Goal: Information Seeking & Learning: Learn about a topic

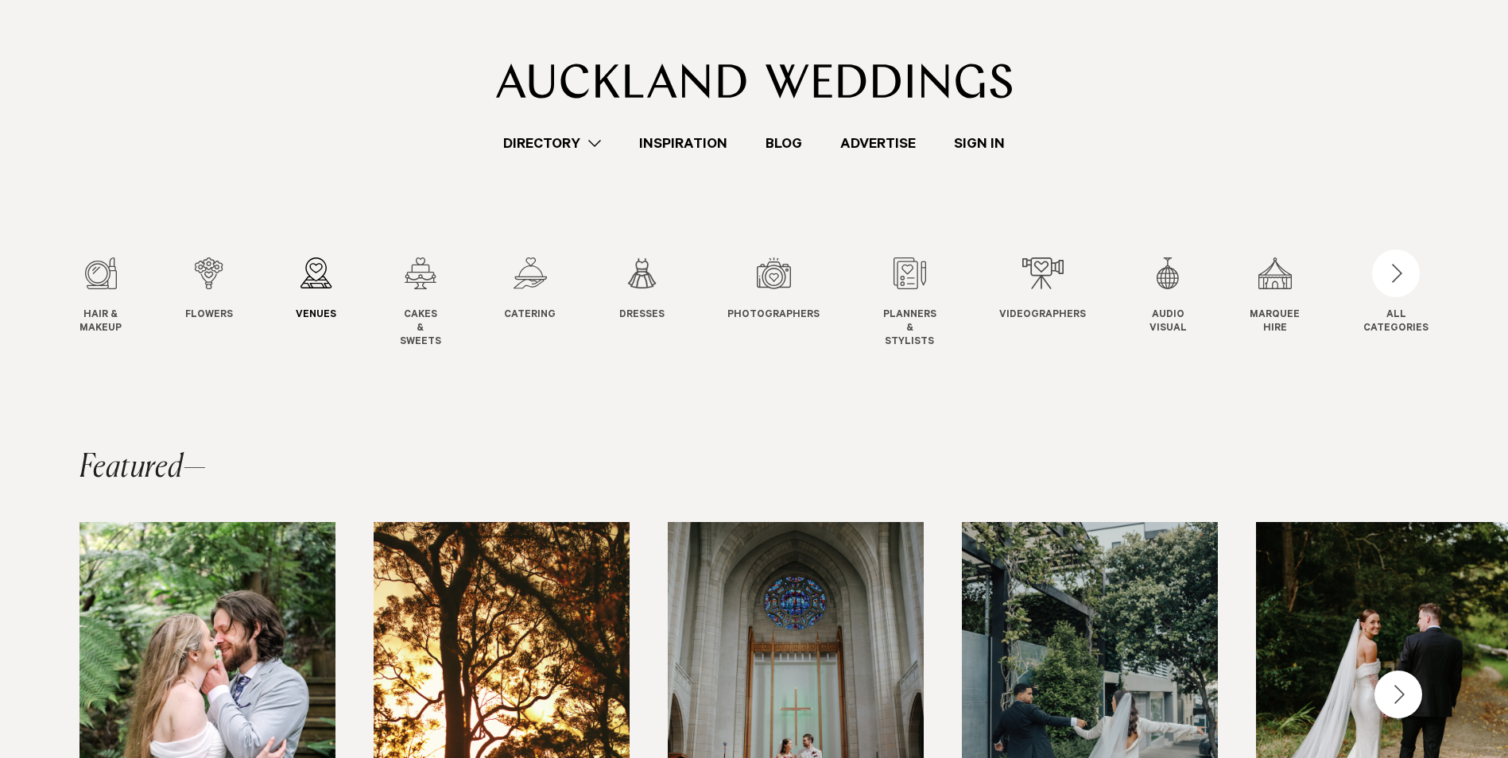
click at [312, 270] on div "3 / 12" at bounding box center [316, 273] width 41 height 32
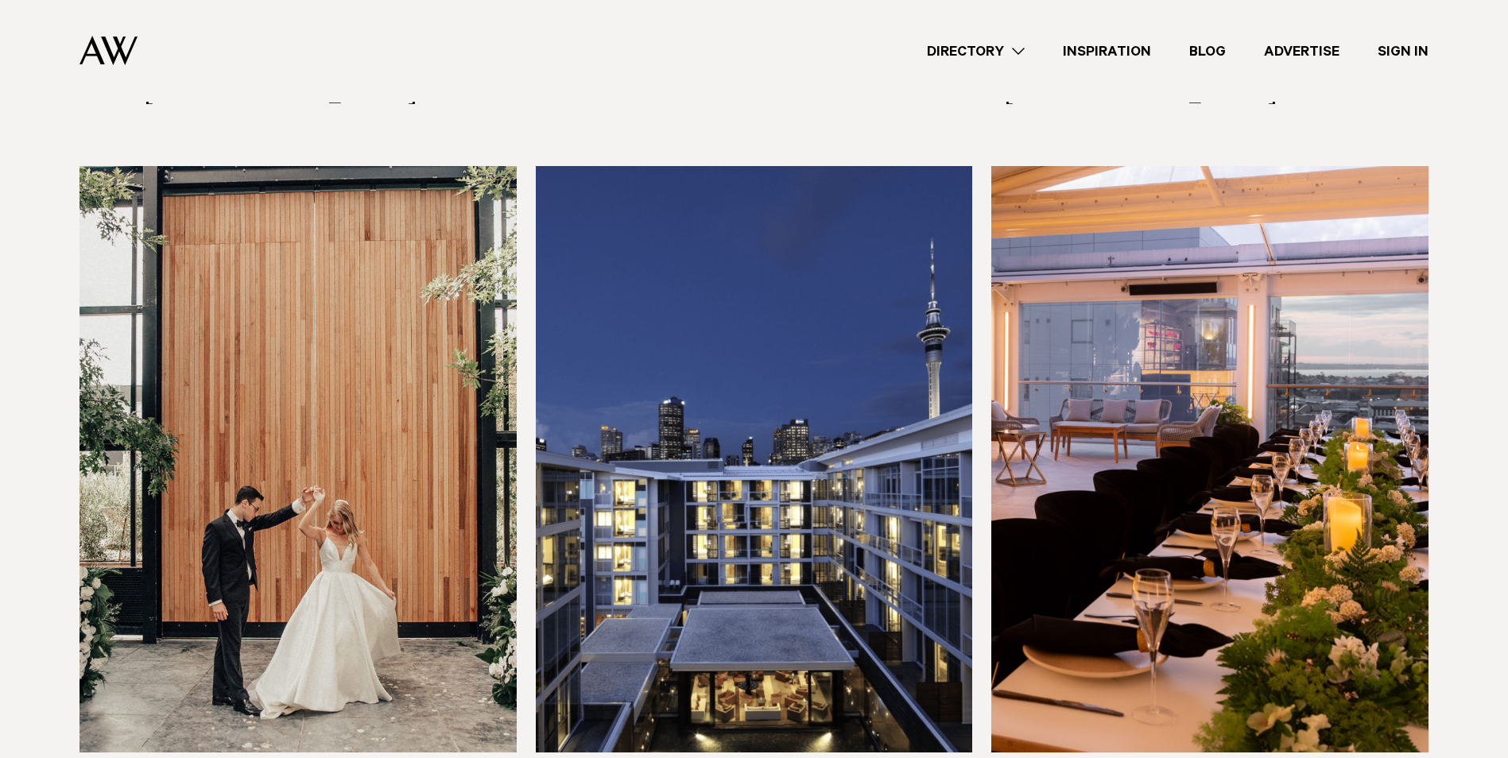
scroll to position [1828, 0]
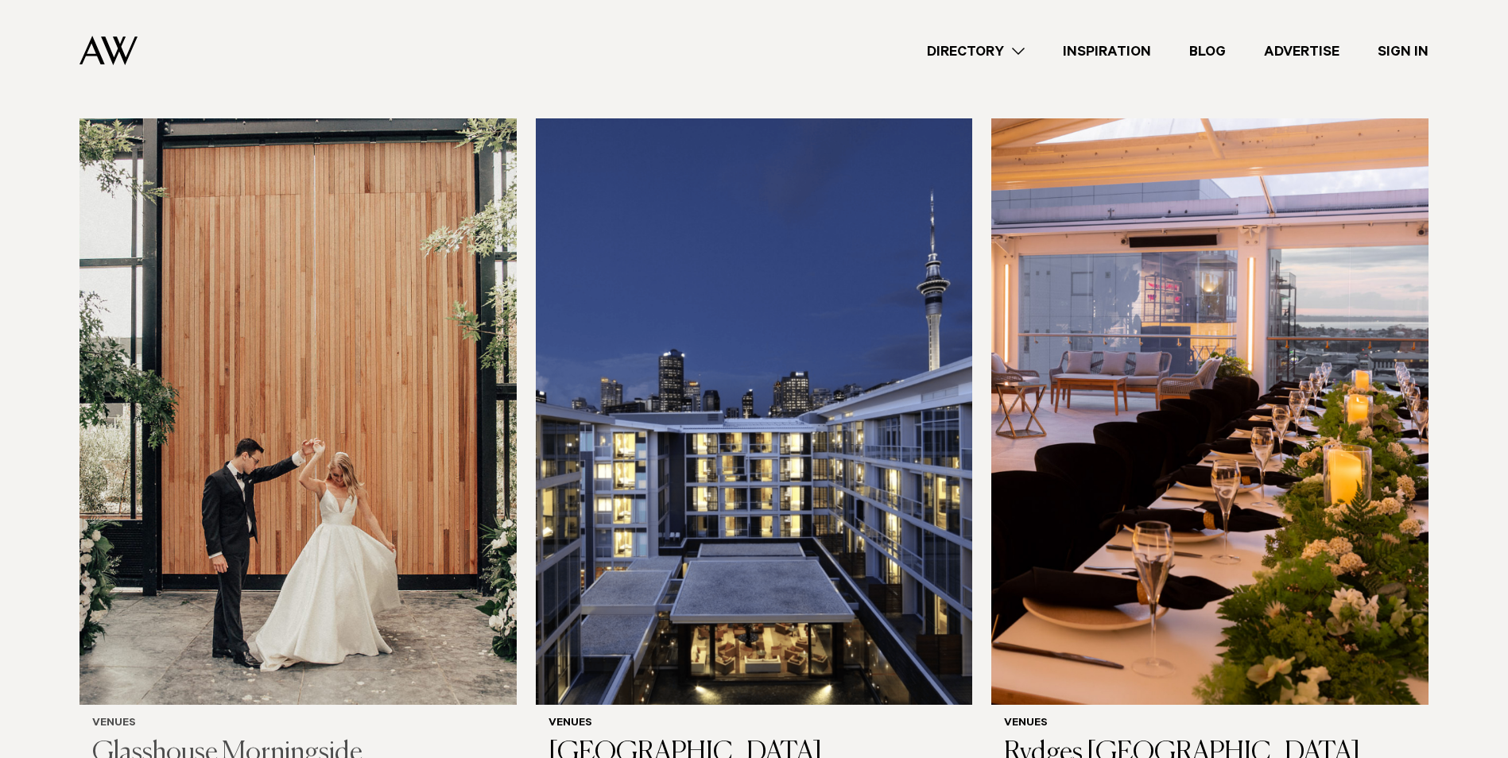
click at [314, 492] on img at bounding box center [297, 411] width 437 height 586
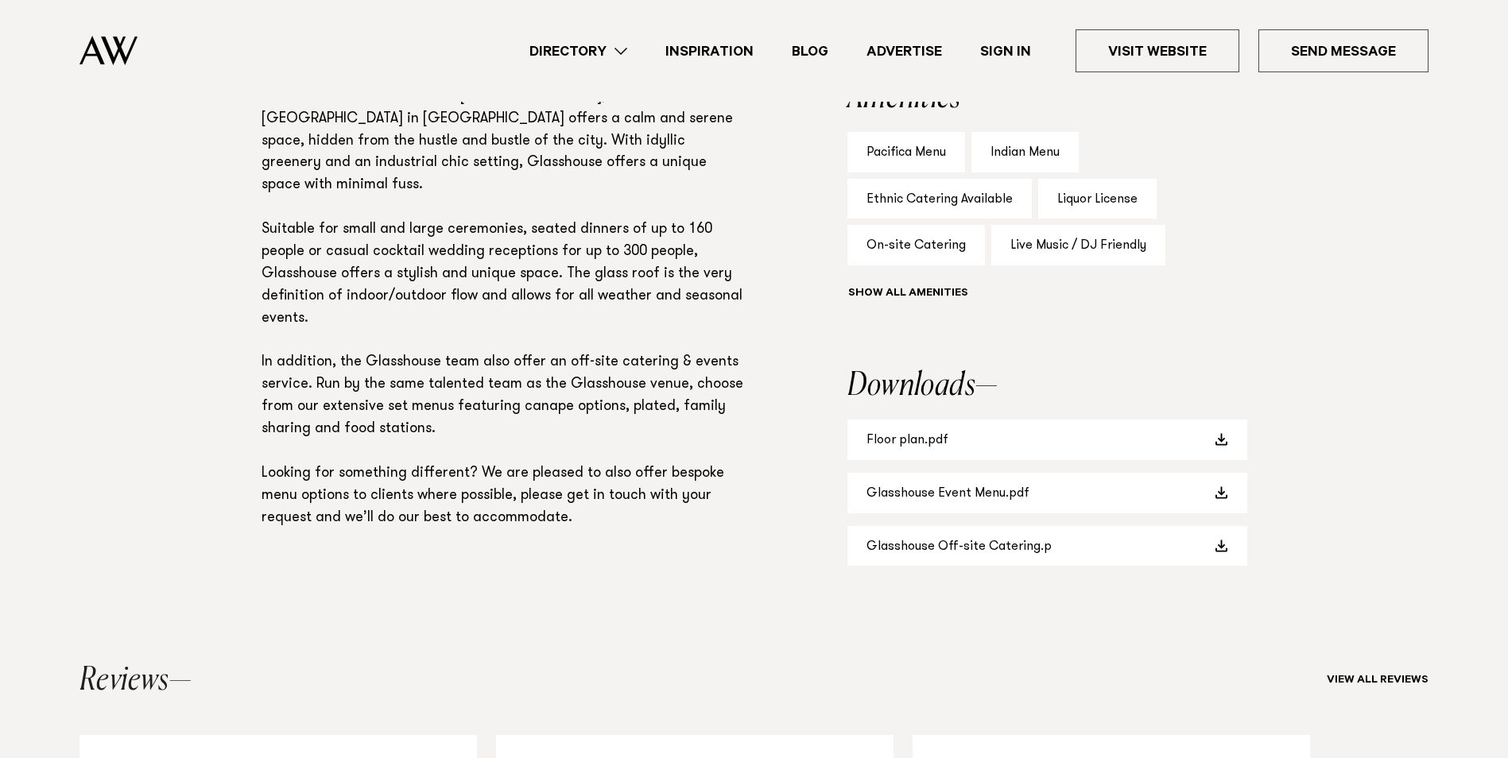
scroll to position [1113, 0]
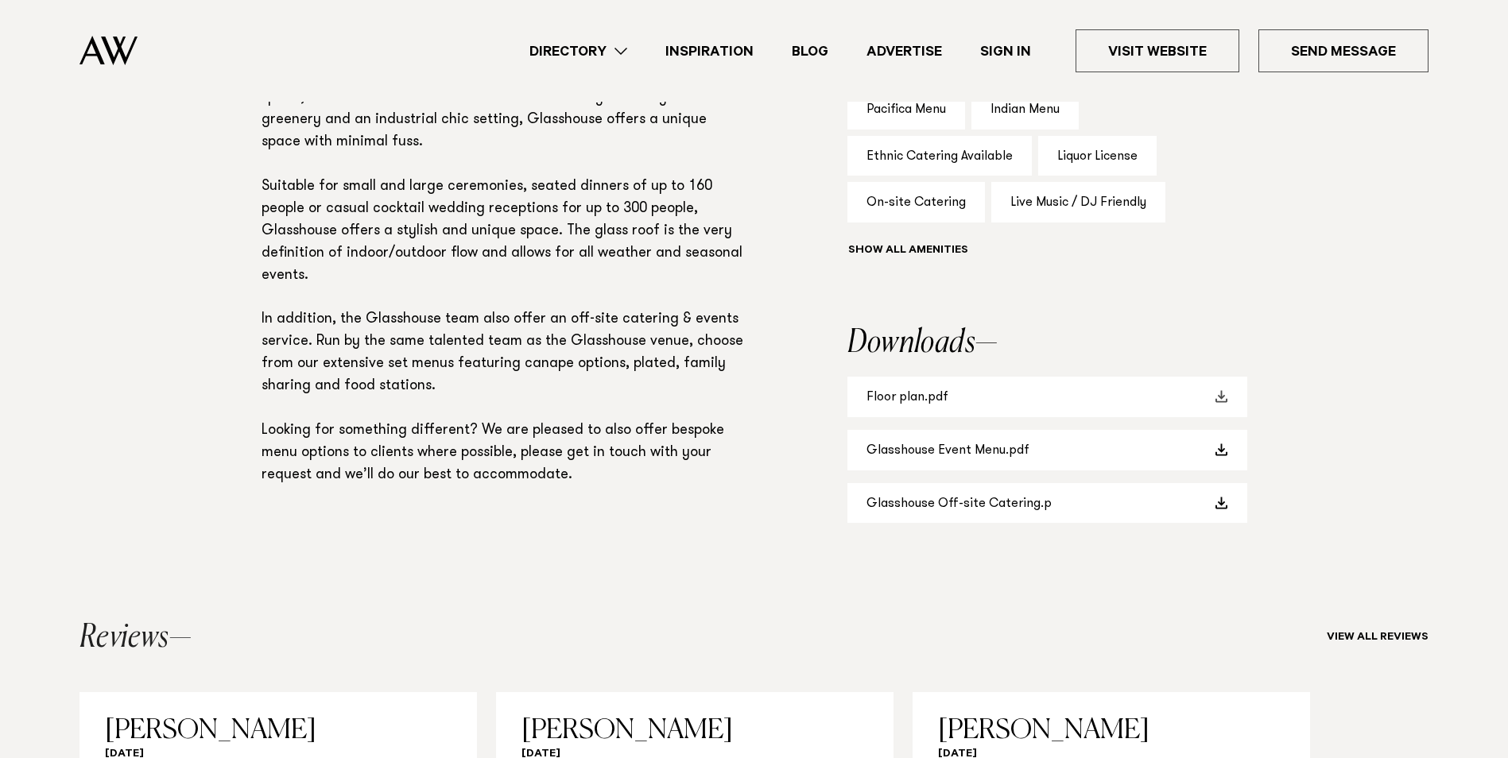
click at [1190, 385] on link "Floor plan.pdf" at bounding box center [1047, 397] width 400 height 41
click at [1215, 448] on span at bounding box center [1221, 449] width 13 height 13
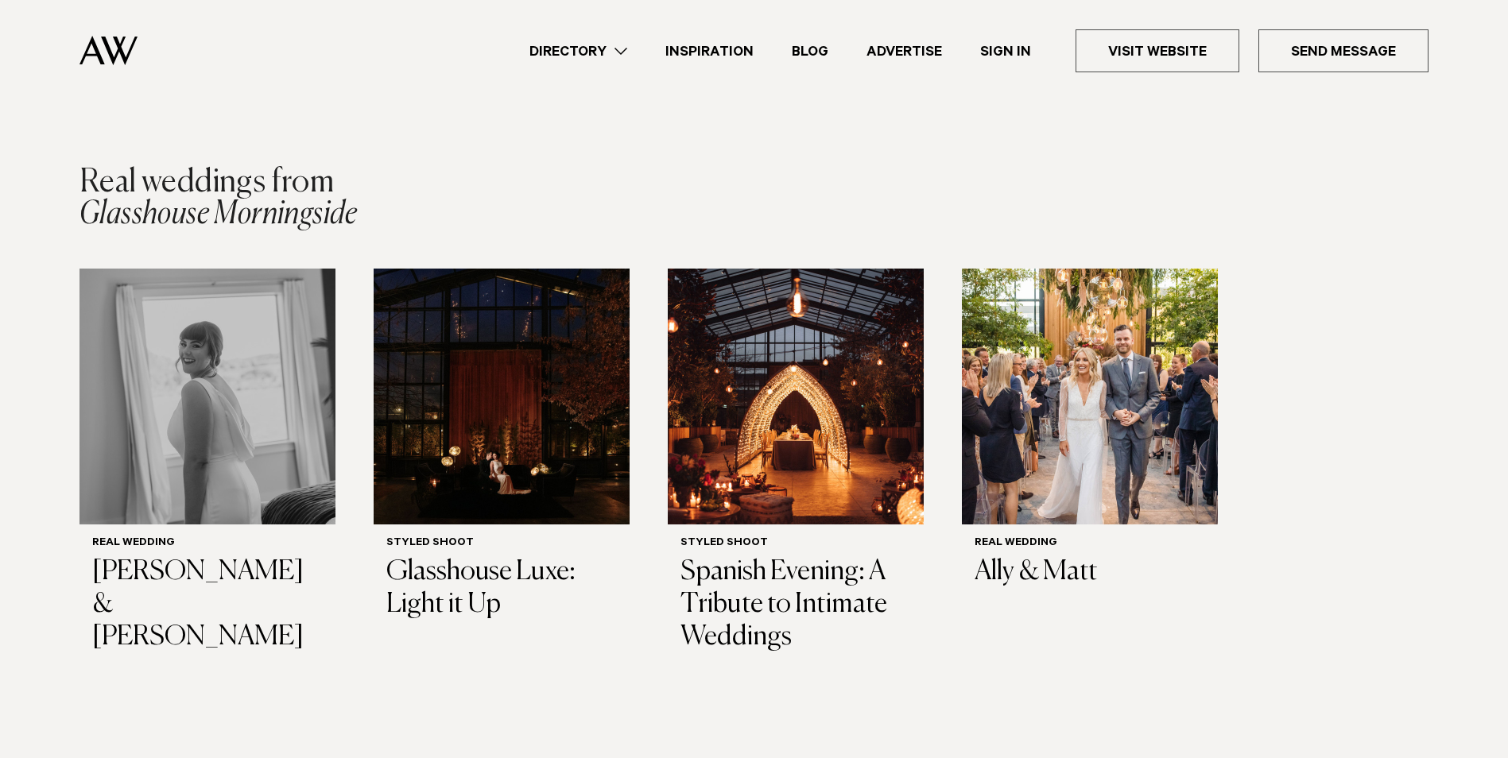
scroll to position [2146, 0]
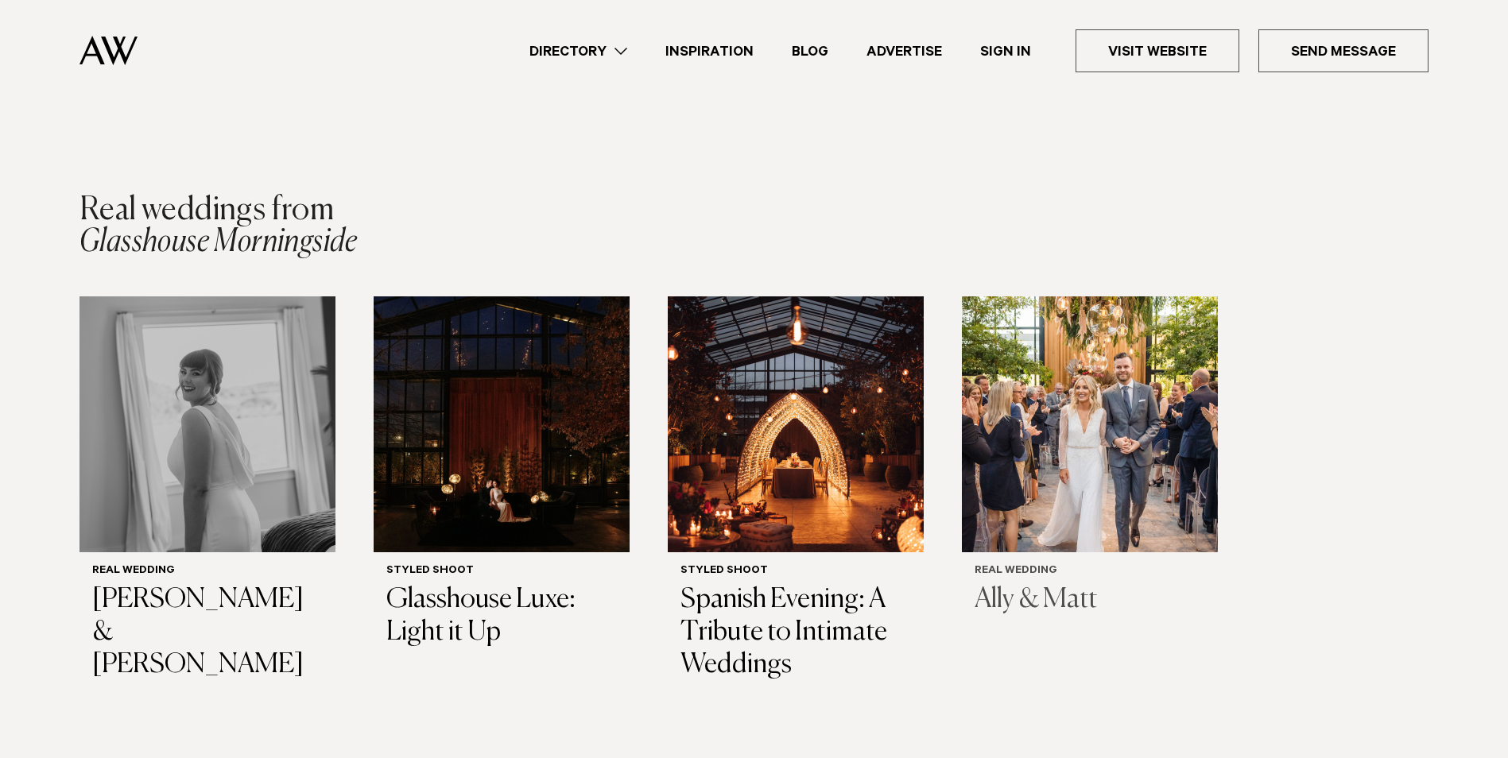
click at [1077, 584] on h3 "Ally & Matt" at bounding box center [1089, 600] width 230 height 33
click at [161, 584] on h3 "[PERSON_NAME] & [PERSON_NAME]" at bounding box center [207, 632] width 230 height 97
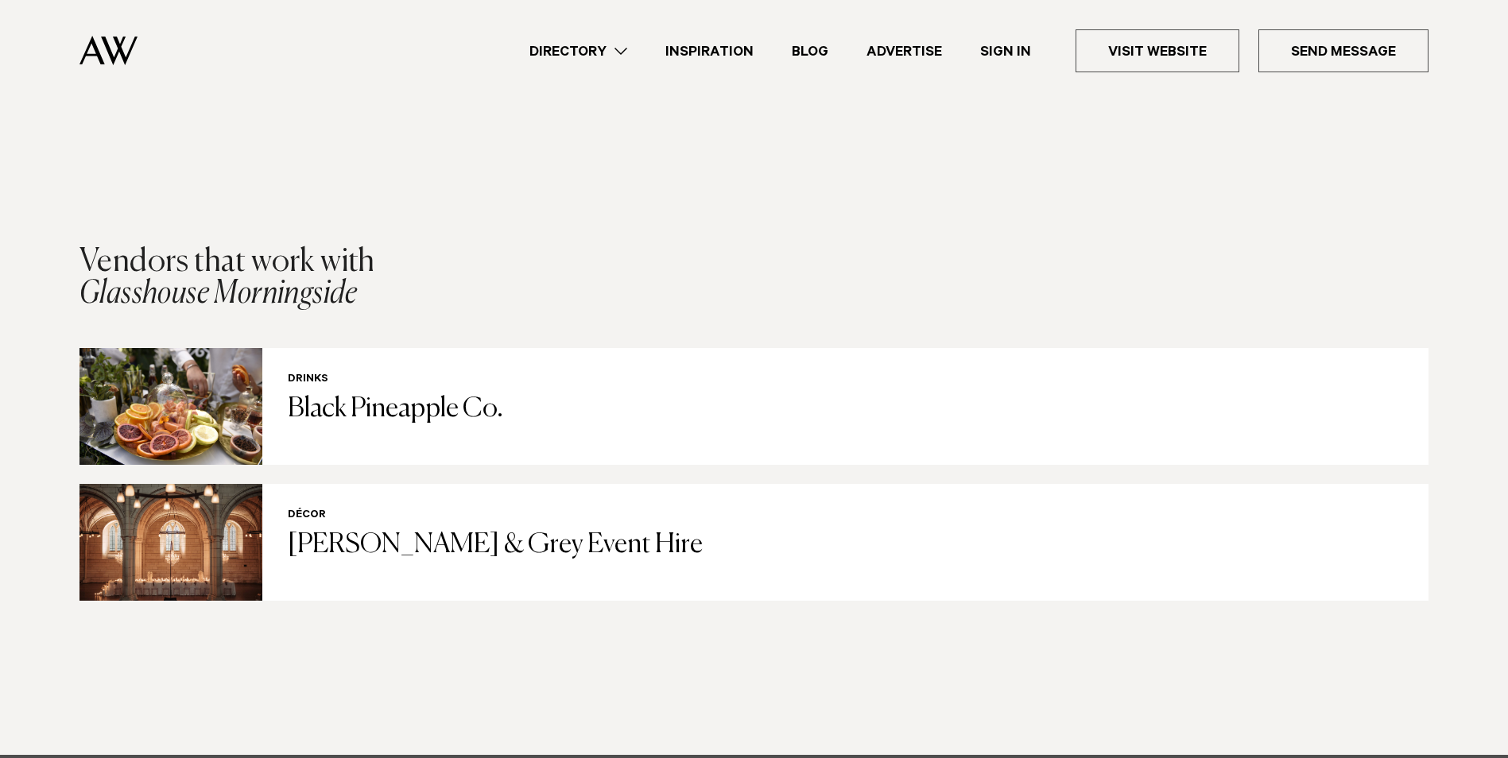
scroll to position [2861, 0]
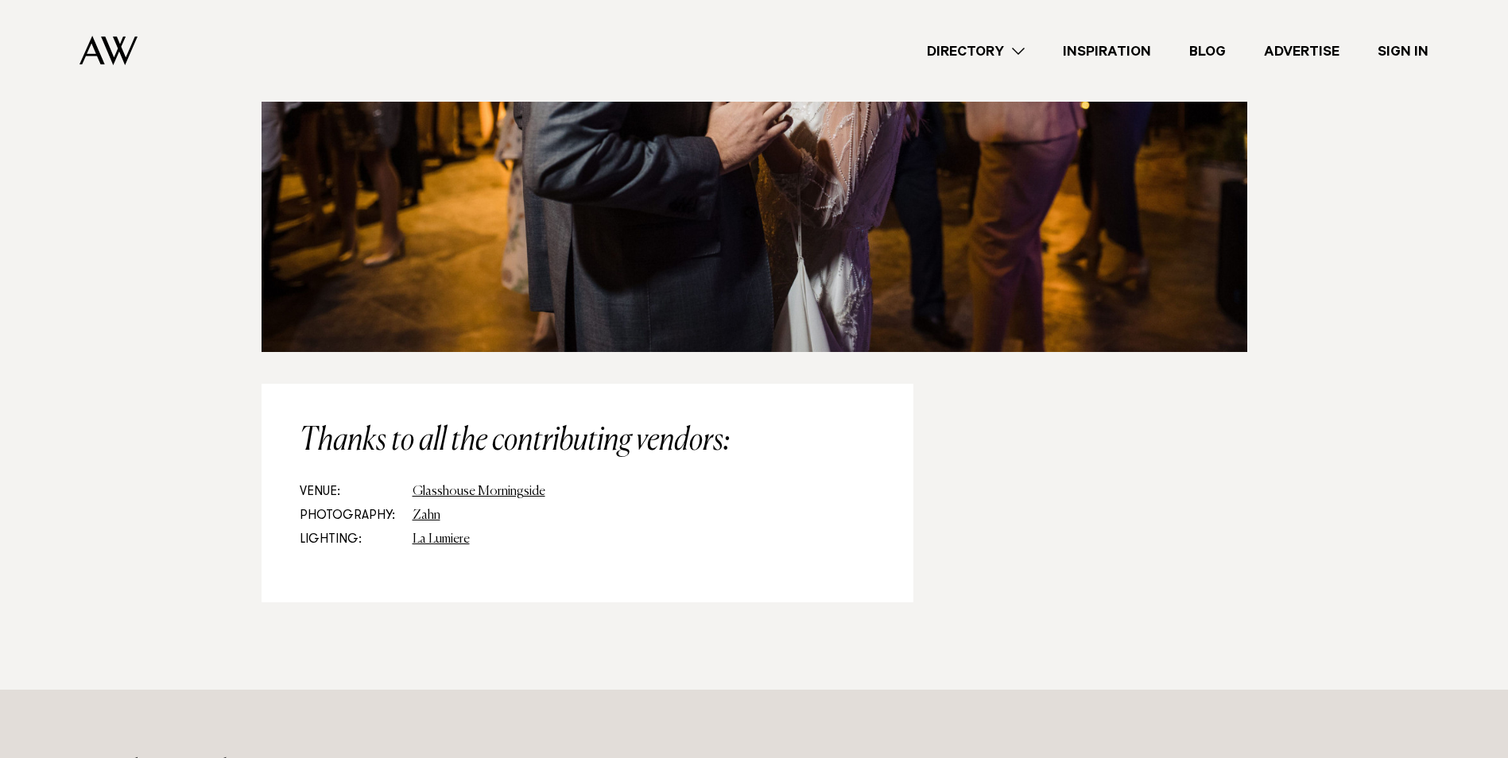
scroll to position [12239, 0]
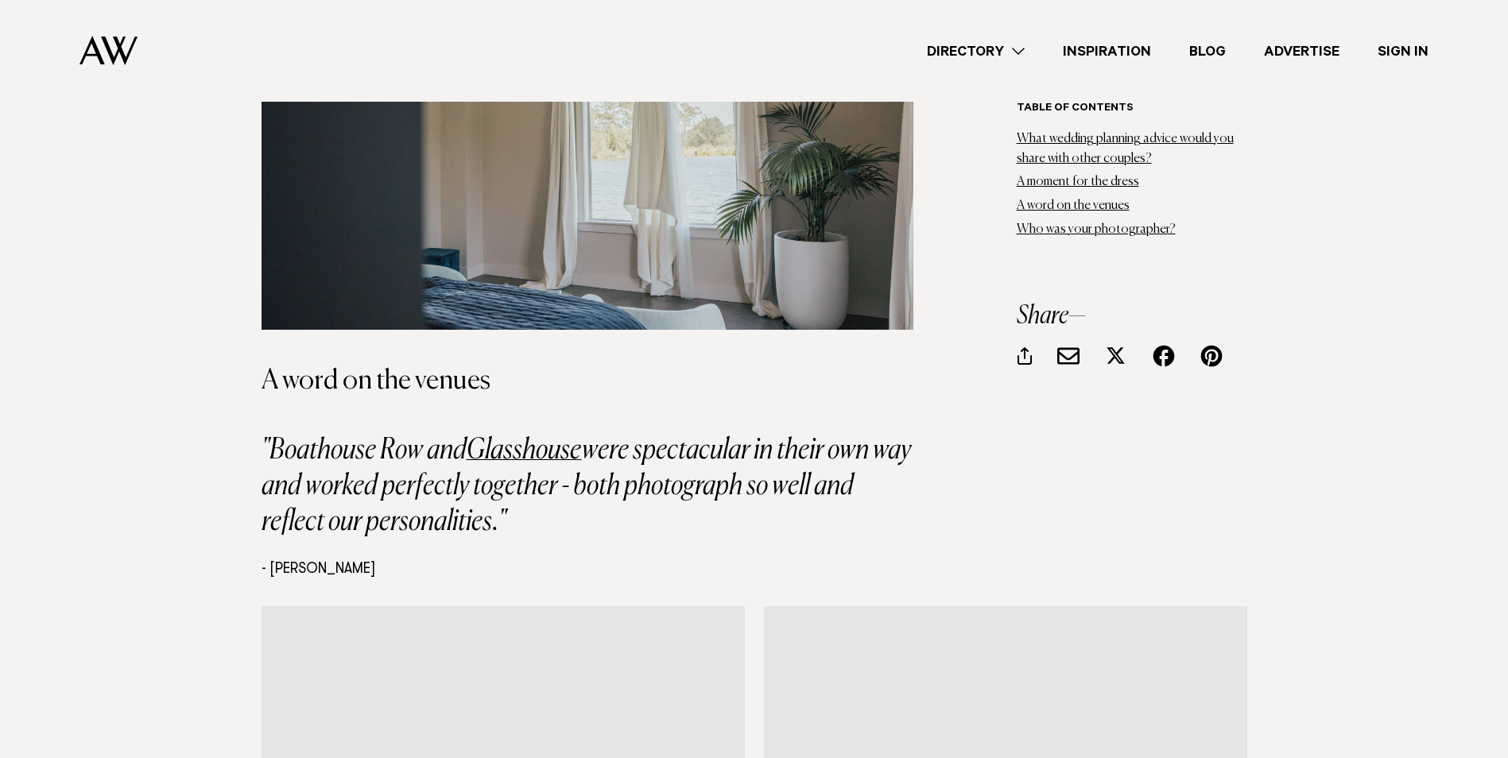
scroll to position [9378, 0]
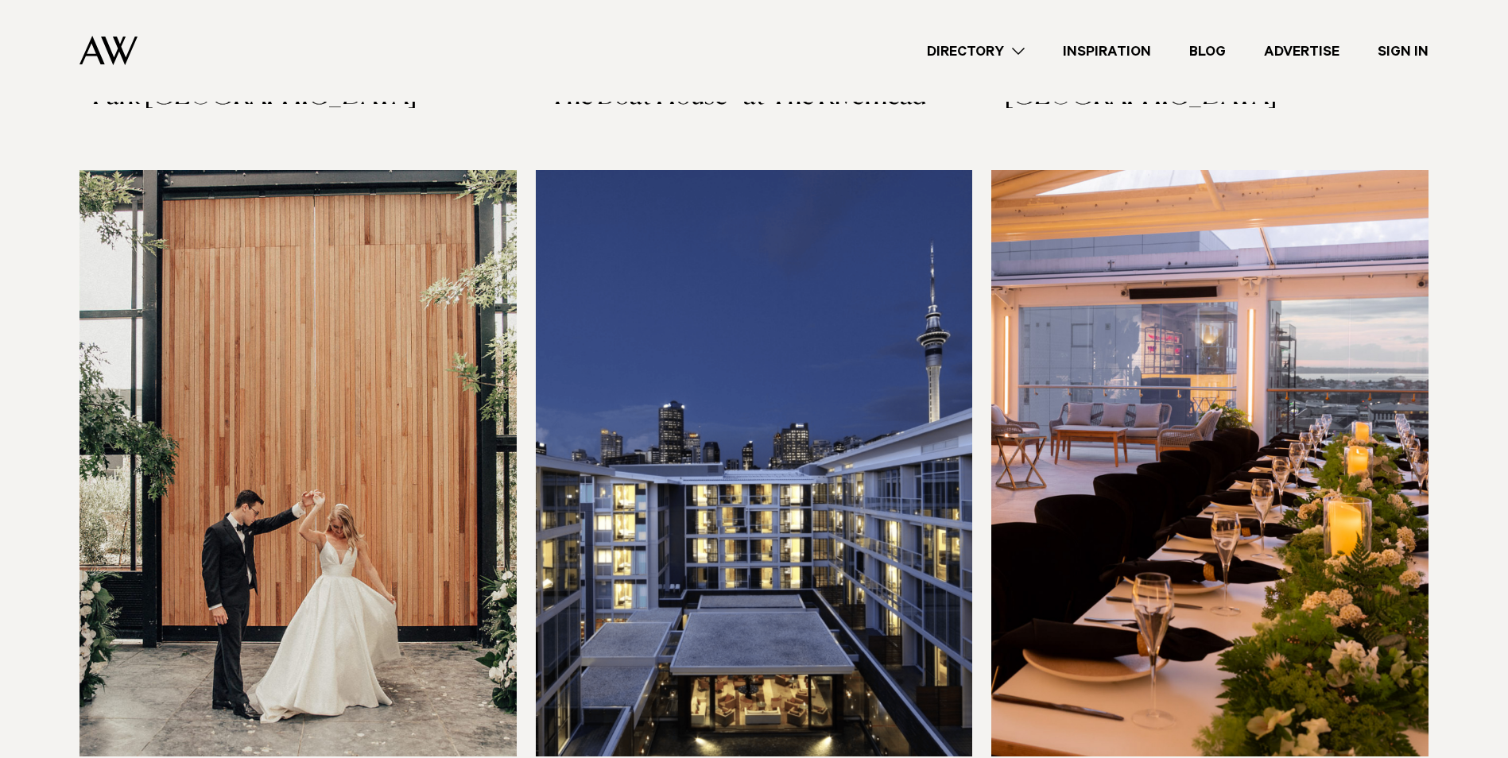
scroll to position [1828, 0]
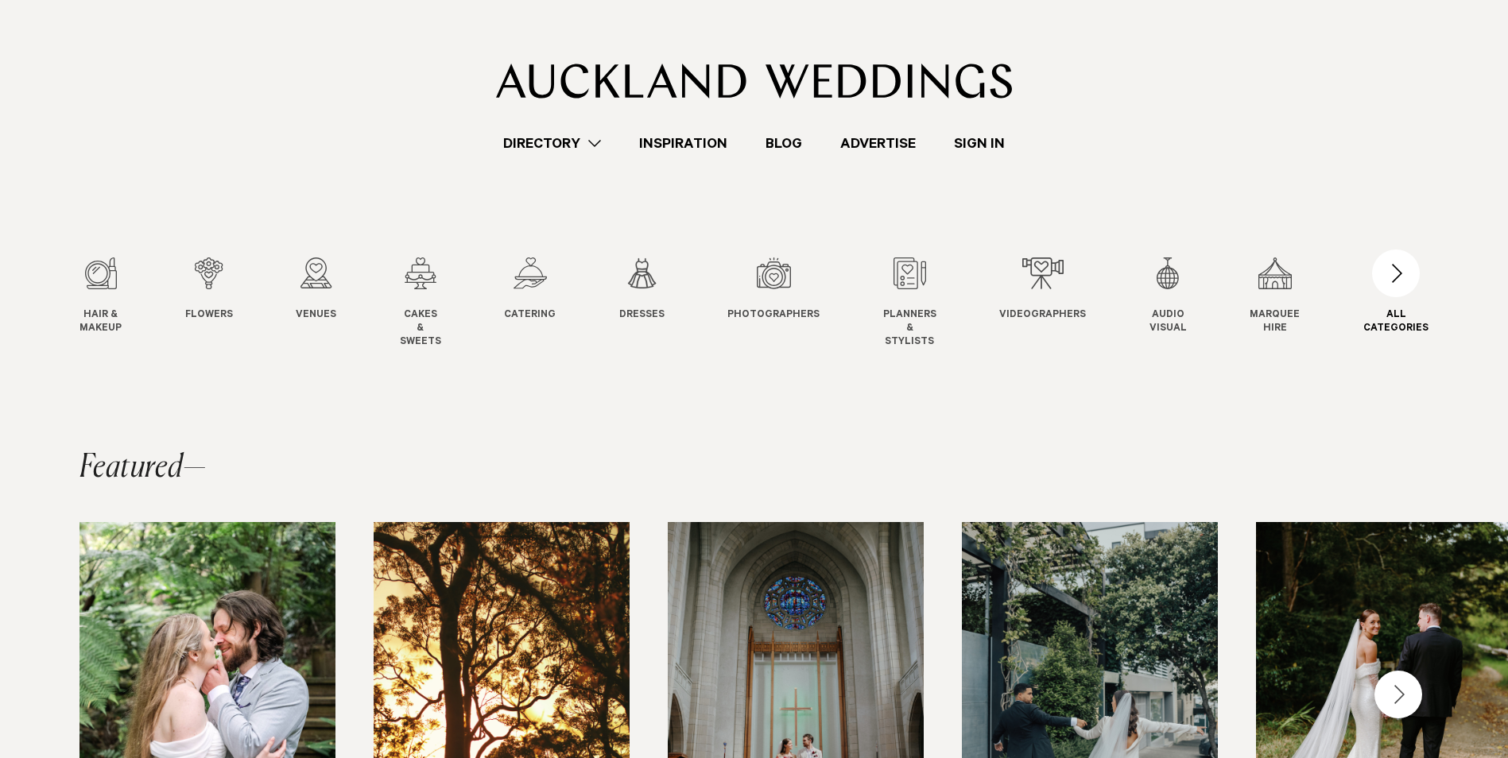
click at [1403, 267] on div "button" at bounding box center [1396, 274] width 48 height 48
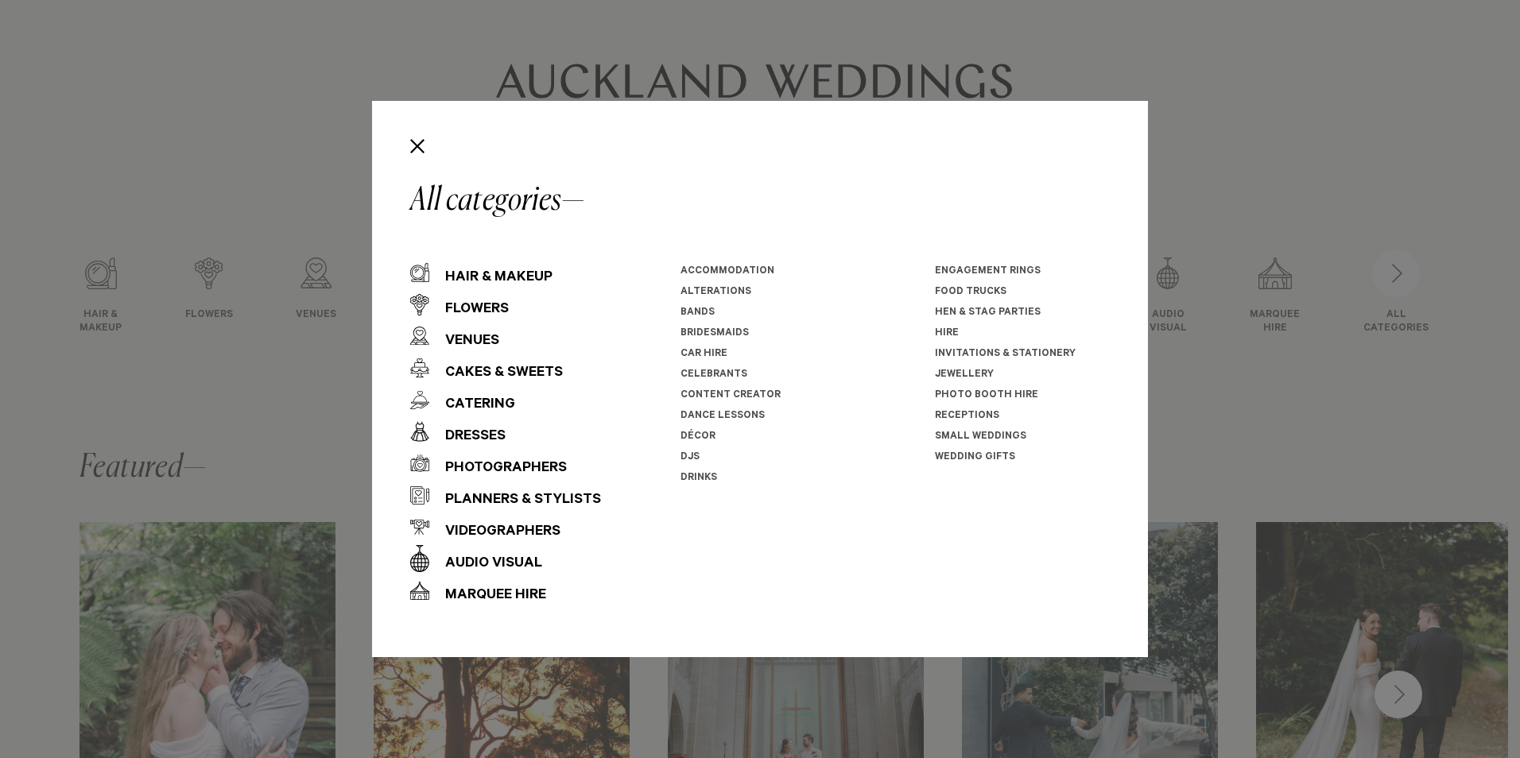
click at [965, 372] on link "Jewellery" at bounding box center [964, 375] width 59 height 11
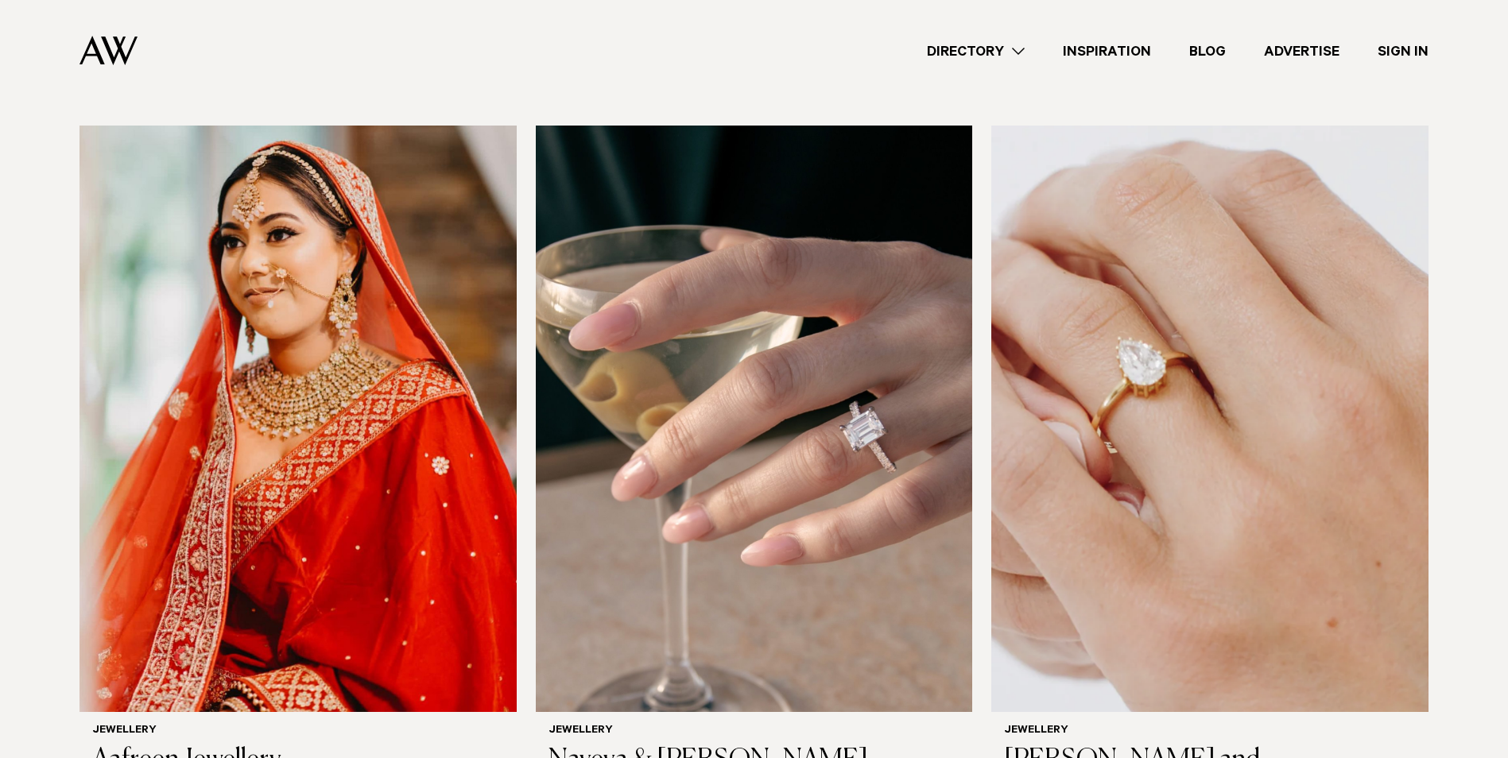
scroll to position [636, 0]
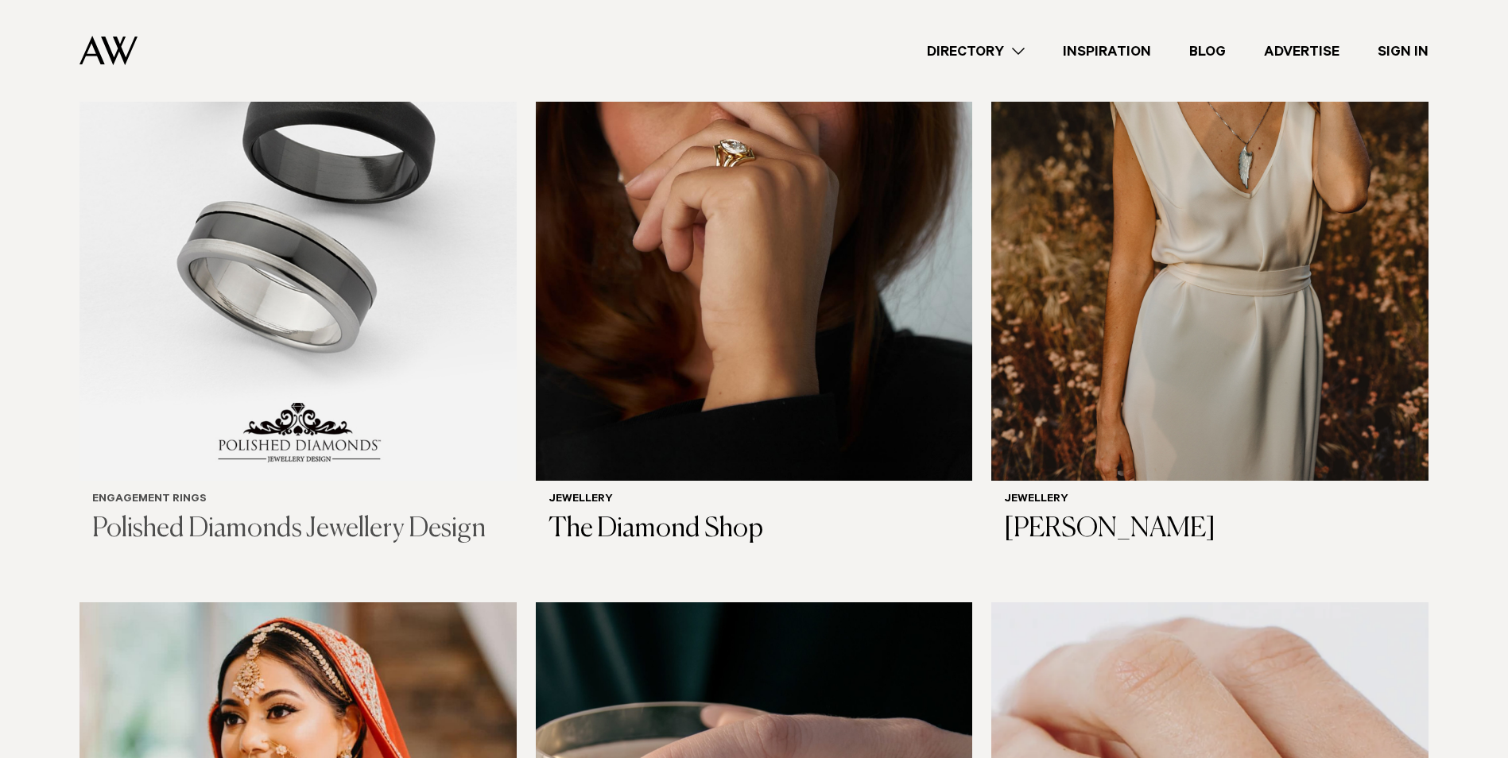
click at [264, 525] on h3 "Polished Diamonds Jewellery Design" at bounding box center [298, 529] width 412 height 33
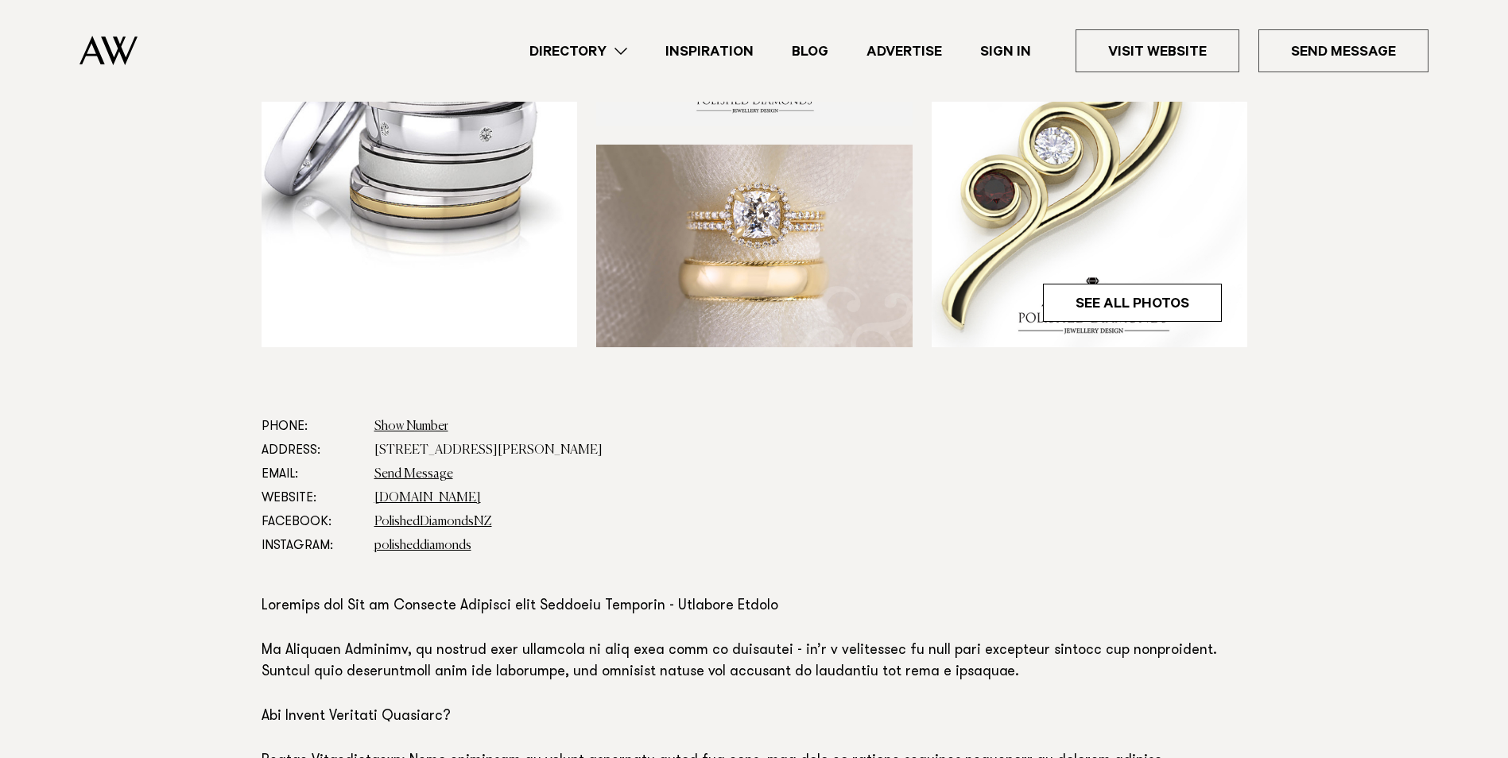
scroll to position [874, 0]
